Goal: Contribute content

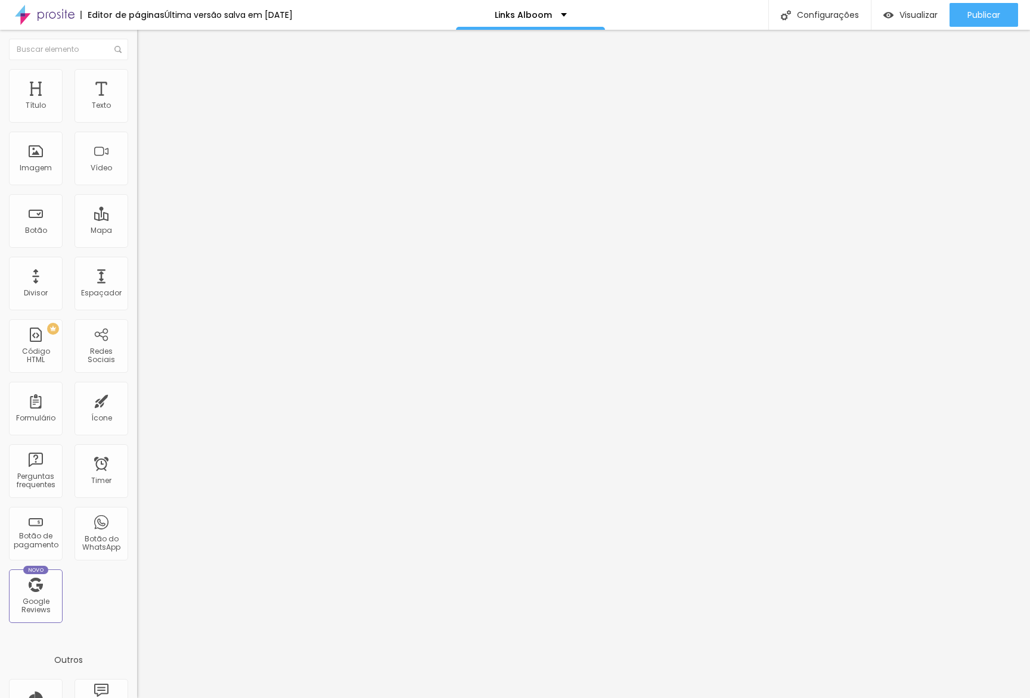
click at [148, 86] on span "Avançado" at bounding box center [167, 89] width 39 height 10
click at [137, 112] on input "🚀 Assine o Proof Gallery por R$1 no primeiro mês" at bounding box center [208, 106] width 143 height 12
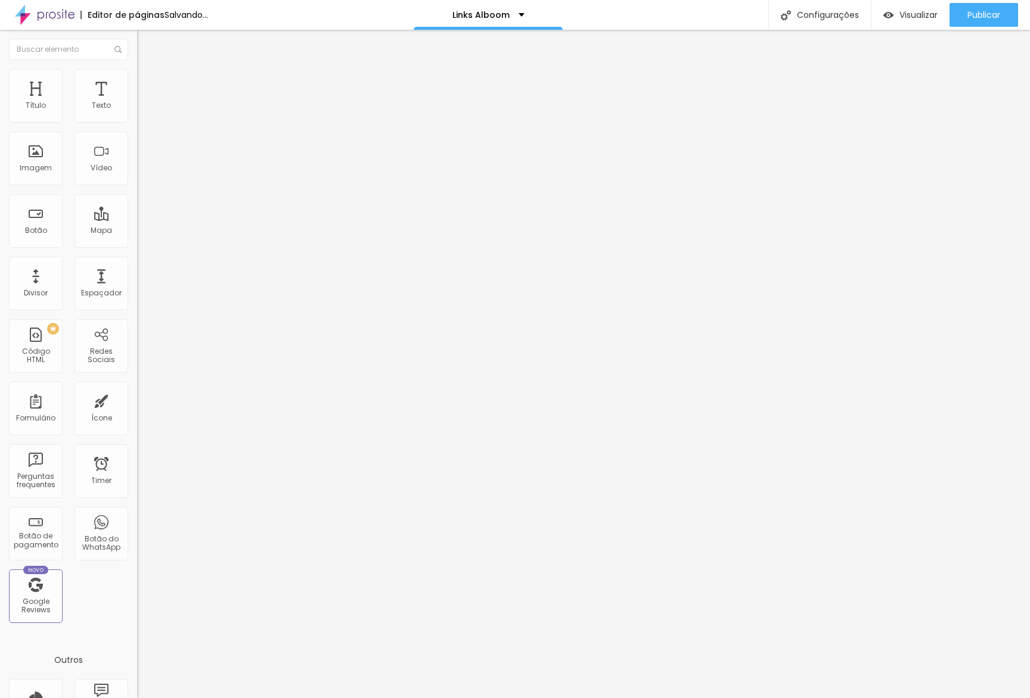
paste input "Como vender fotos extras e entregar em alta resolução"
click at [137, 112] on input "LIVE: Como vender fotos extras e entregar em alta resolução" at bounding box center [208, 106] width 143 height 12
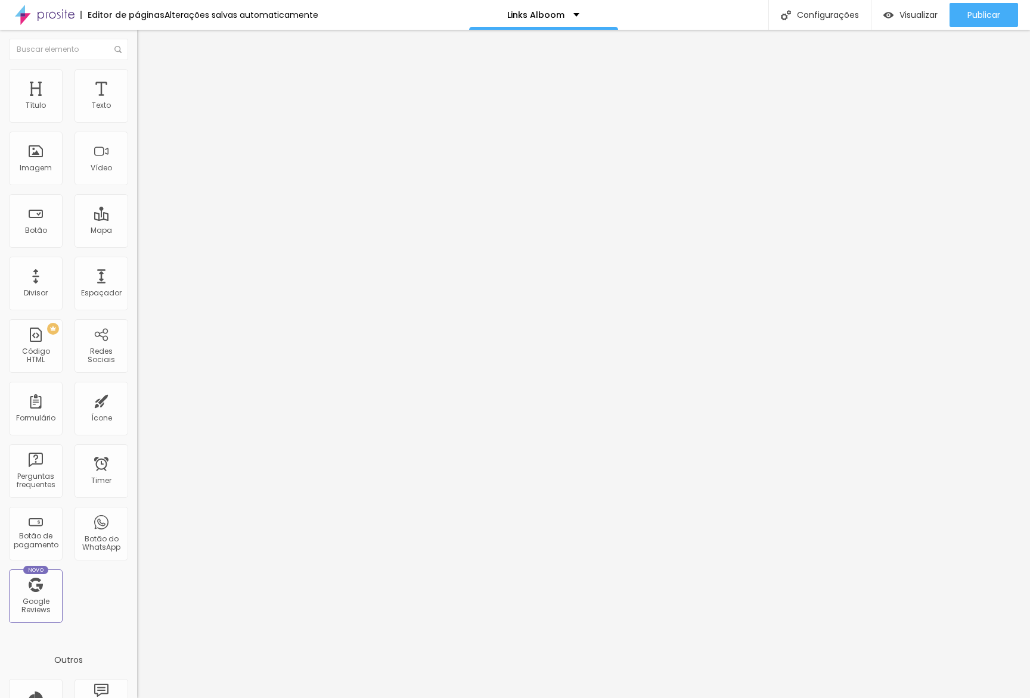
scroll to position [1, 72]
type input "LIVE: Como vender fotos extras e entregar em alta"
click at [137, 245] on input "/alboom-proof-setembro?utm_source=link-bio&utm_medium=instagram&utm_campaign=pr…" at bounding box center [208, 240] width 143 height 12
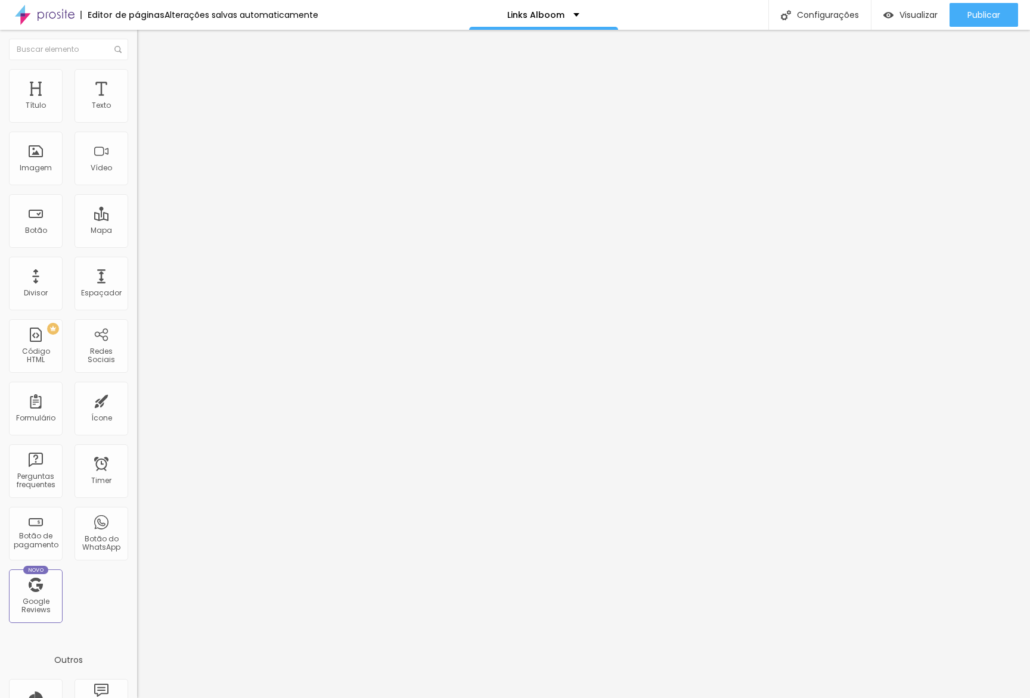
click at [137, 245] on input "/alboom-proof-setembro?utm_source=link-bio&utm_medium=instagram&utm_campaign=pr…" at bounding box center [208, 240] width 143 height 12
paste input "Como vender fotos extras e entregar em alta resolução"
click at [137, 266] on div "Abrir em uma nova aba" at bounding box center [205, 263] width 137 height 6
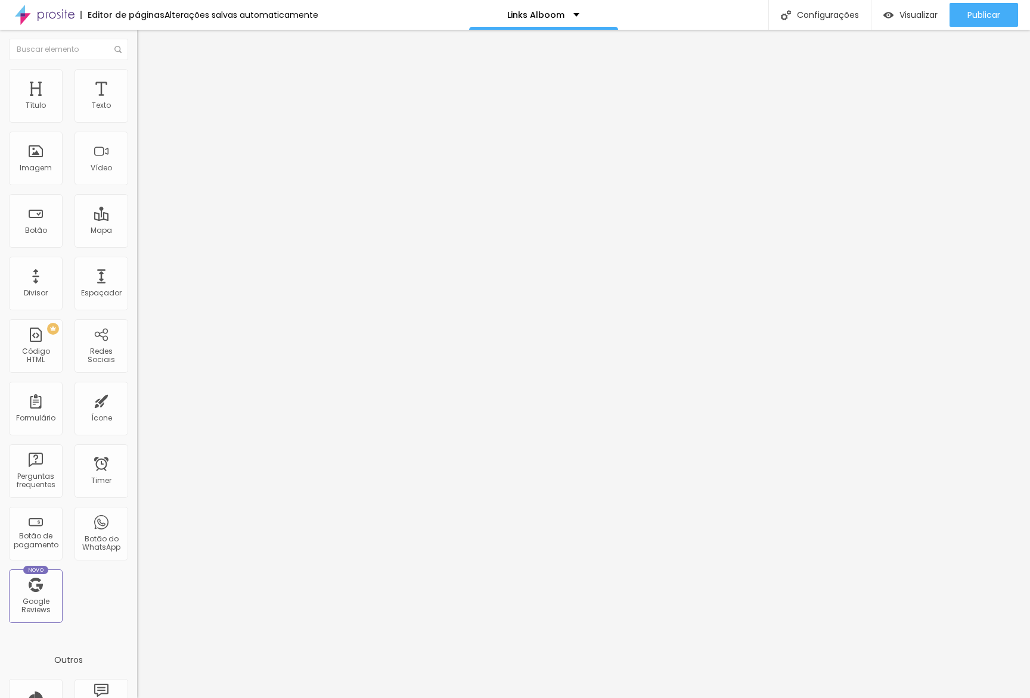
click at [137, 245] on input "Como vender fotos extras e entregar em alta resolução" at bounding box center [208, 240] width 143 height 12
paste input "[URL][DOMAIN_NAME]"
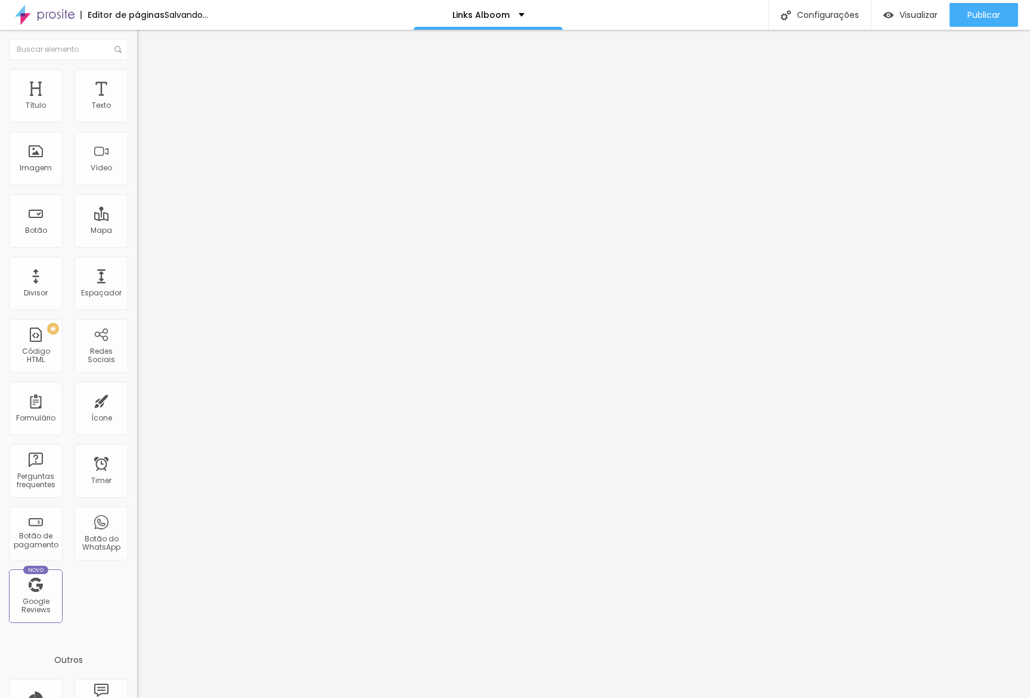
type input "[URL][DOMAIN_NAME]"
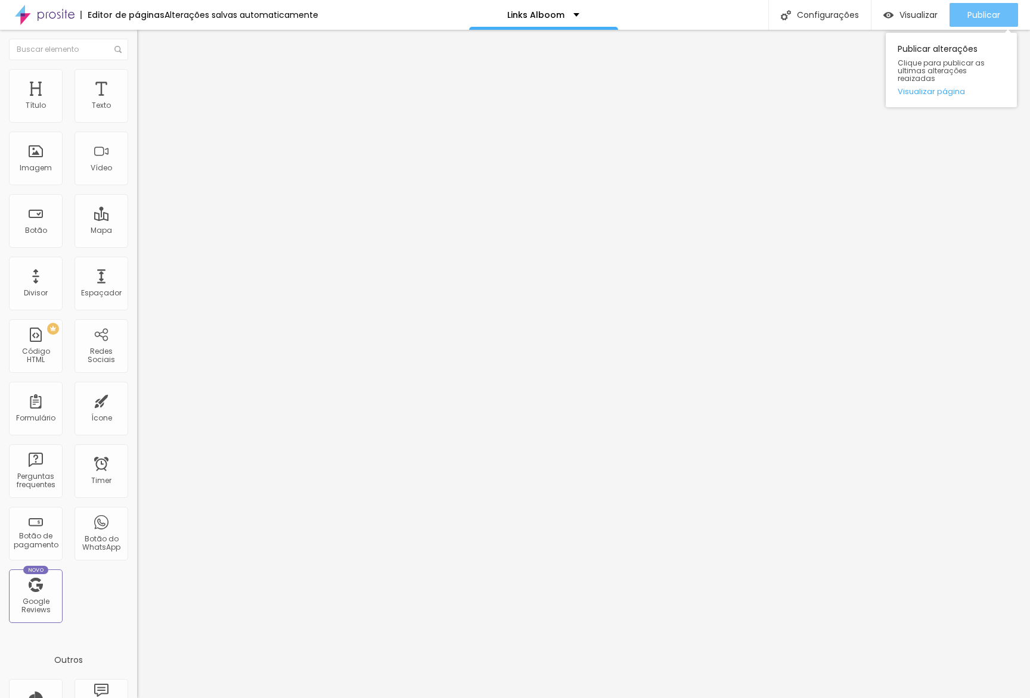
click at [967, 17] on span "Publicar" at bounding box center [983, 15] width 33 height 10
click at [137, 112] on input "LIVE: Como vender fotos extras e entregar em alta" at bounding box center [208, 106] width 143 height 12
type input "🔴 LIVE: Como vender fotos extras e entregar em alta"
click at [985, 10] on span "Publicar" at bounding box center [983, 15] width 33 height 10
click at [949, 88] on link "Visualizar página" at bounding box center [950, 92] width 107 height 8
